Goal: Task Accomplishment & Management: Use online tool/utility

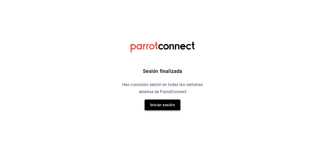
click at [166, 104] on button "Iniciar sesión" at bounding box center [162, 104] width 36 height 11
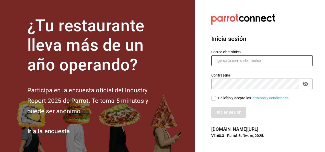
type input "[PERSON_NAME][EMAIL_ADDRESS][DOMAIN_NAME]"
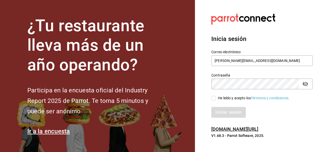
click at [212, 99] on input "He leído y acepto los Términos y condiciones." at bounding box center [213, 98] width 5 height 5
checkbox input "true"
click at [225, 110] on button "Iniciar sesión" at bounding box center [228, 112] width 35 height 11
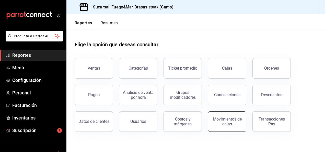
click at [231, 128] on button "Movimientos de cajas" at bounding box center [227, 121] width 38 height 20
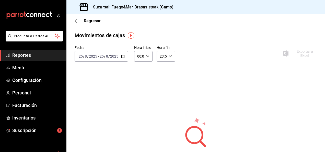
click at [122, 56] on \(Stroke\) "button" at bounding box center [122, 56] width 3 height 0
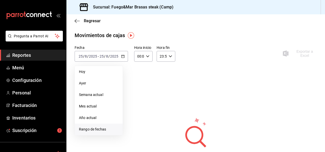
click at [91, 130] on span "Rango de fechas" at bounding box center [99, 128] width 40 height 5
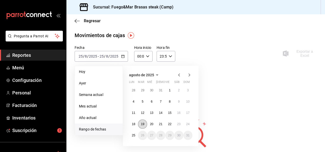
click at [142, 125] on abbr "19" at bounding box center [142, 124] width 3 height 4
click at [134, 135] on abbr "25" at bounding box center [133, 135] width 3 height 4
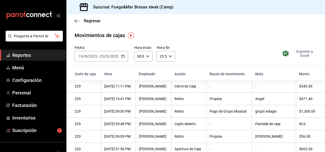
click at [299, 50] on span "Exportar a Excel" at bounding box center [300, 53] width 33 height 8
click at [22, 136] on div "Pregunta a Parrot AI Reportes Menú Configuración Personal Facturación Inventari…" at bounding box center [33, 107] width 66 height 152
click at [23, 131] on span "Suscripción" at bounding box center [37, 130] width 50 height 7
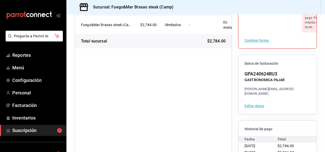
scroll to position [72, 0]
